Goal: Find specific page/section: Find specific page/section

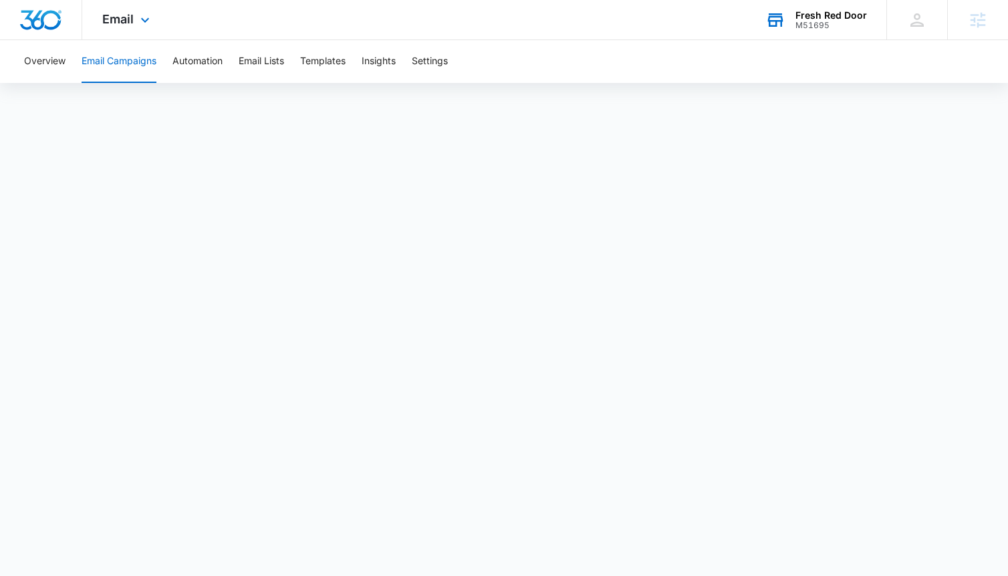
click at [801, 10] on div "Fresh Red Door" at bounding box center [832, 15] width 72 height 11
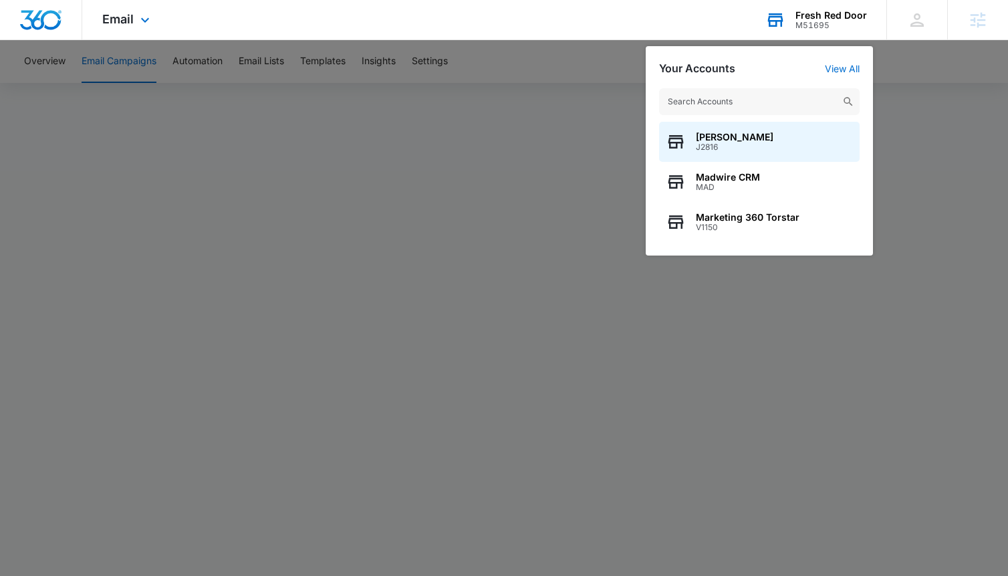
click at [743, 96] on input "text" at bounding box center [759, 101] width 201 height 27
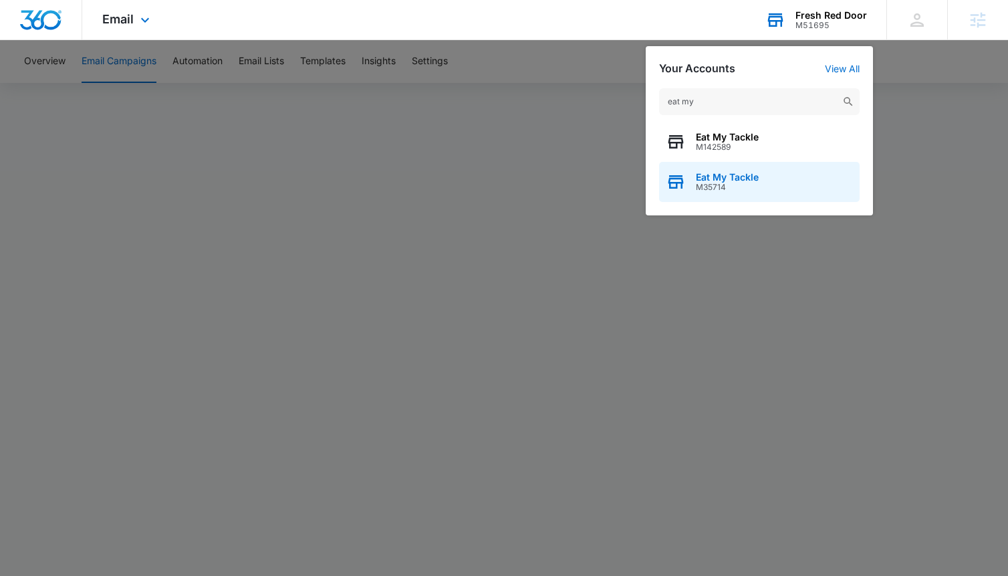
type input "eat my"
click at [735, 183] on span "M35714" at bounding box center [727, 187] width 63 height 9
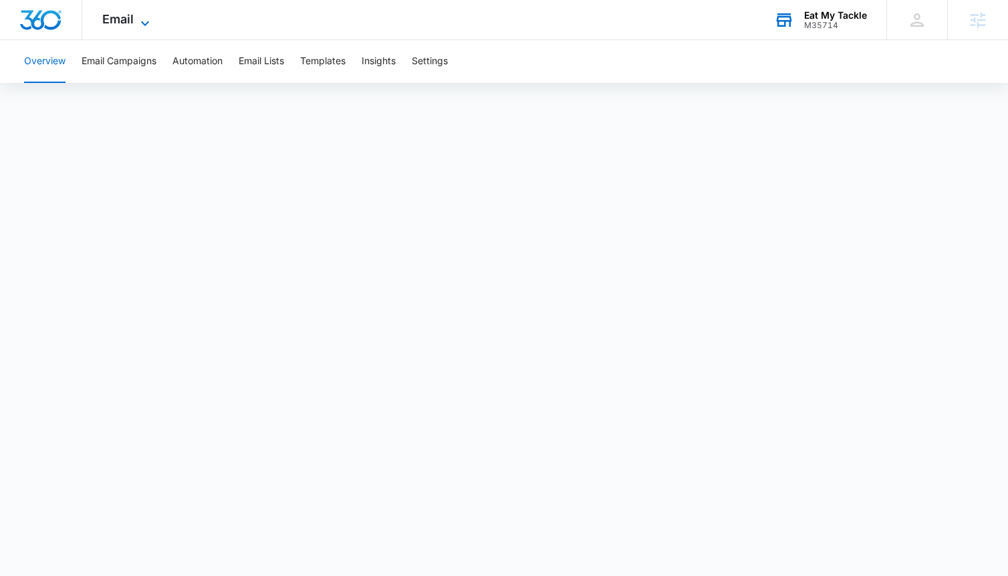
click at [128, 17] on span "Email" at bounding box center [117, 19] width 31 height 14
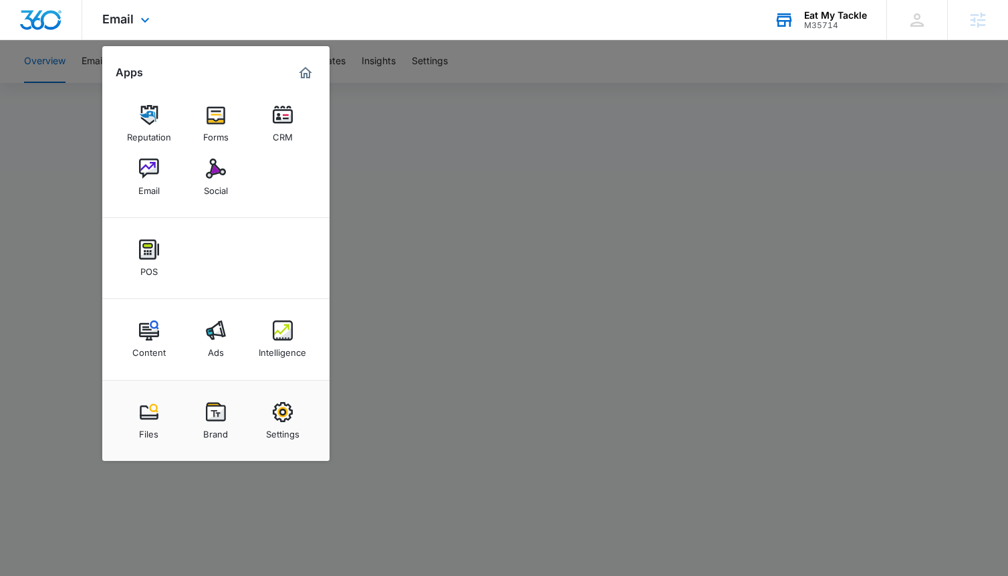
drag, startPoint x: 253, startPoint y: 14, endPoint x: 271, endPoint y: 15, distance: 18.8
click at [253, 14] on div "Email Apps Reputation Forms CRM Email Social POS Content Ads Intelligence Files…" at bounding box center [504, 20] width 1008 height 40
drag, startPoint x: 273, startPoint y: 16, endPoint x: 312, endPoint y: 15, distance: 38.8
click at [275, 16] on div "Email Apps Reputation Forms CRM Email Social POS Content Ads Intelligence Files…" at bounding box center [504, 20] width 1008 height 40
click at [457, 13] on div "Email Apps Reputation Forms CRM Email Social POS Content Ads Intelligence Files…" at bounding box center [504, 20] width 1008 height 40
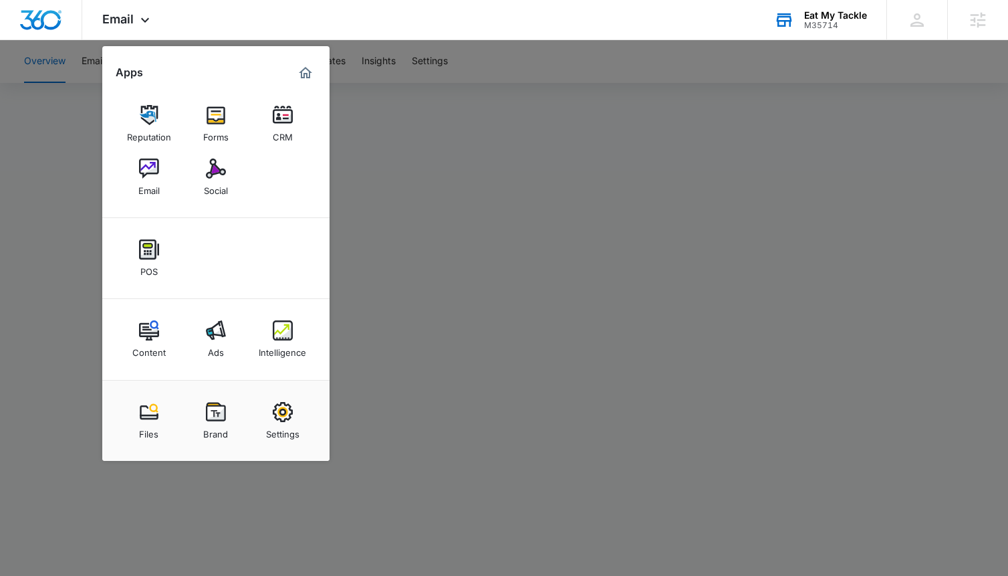
click at [561, 64] on div at bounding box center [504, 288] width 1008 height 576
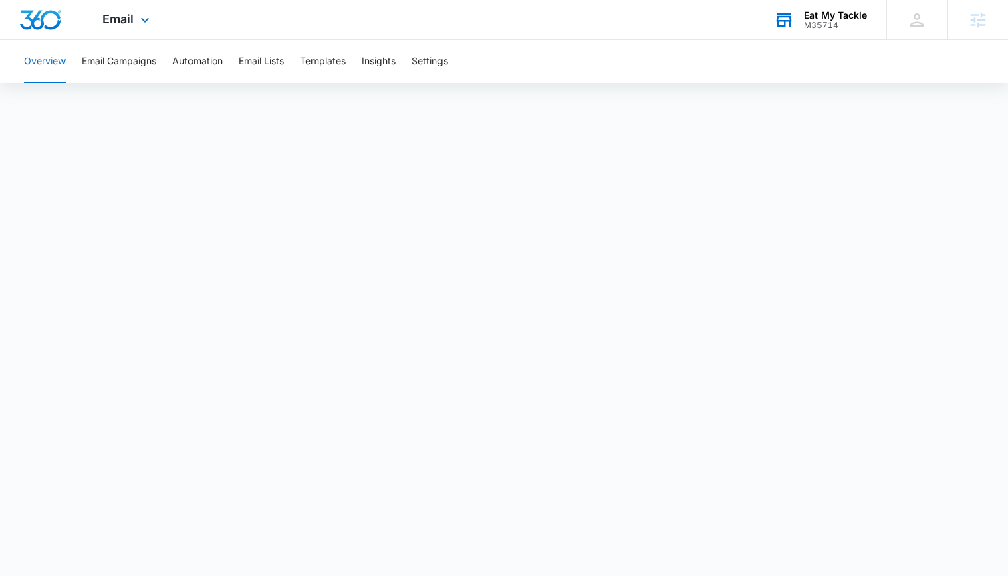
click at [128, 17] on span "Email" at bounding box center [117, 19] width 31 height 14
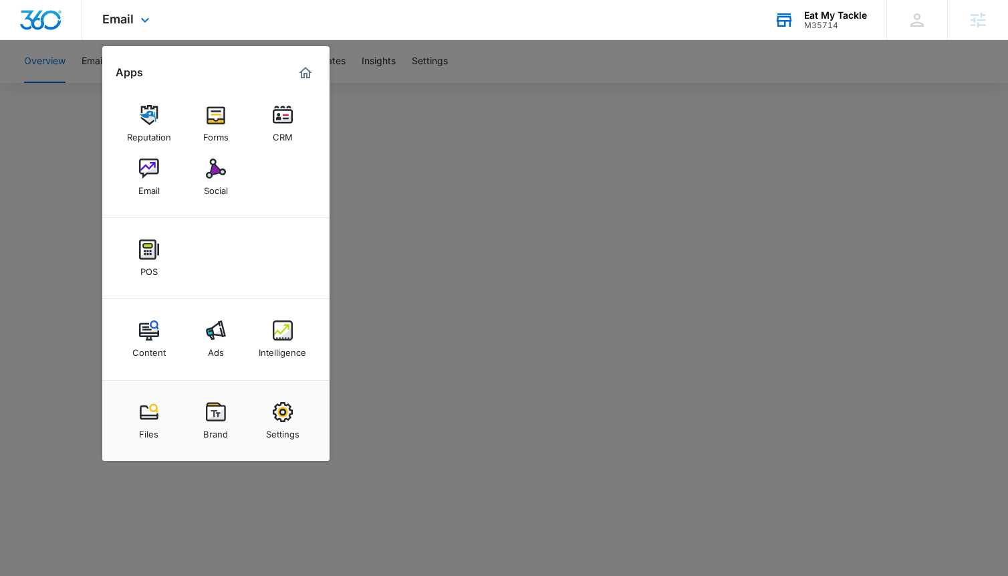
click at [275, 20] on div "Email Apps Reputation Forms CRM Email Social POS Content Ads Intelligence Files…" at bounding box center [504, 20] width 1008 height 40
click at [268, 16] on div "Email Apps Reputation Forms CRM Email Social POS Content Ads Intelligence Files…" at bounding box center [504, 20] width 1008 height 40
click at [267, 29] on div "Email Apps Reputation Forms CRM Email Social POS Content Ads Intelligence Files…" at bounding box center [504, 20] width 1008 height 40
click at [139, 17] on icon at bounding box center [145, 23] width 16 height 16
